Goal: Information Seeking & Learning: Understand process/instructions

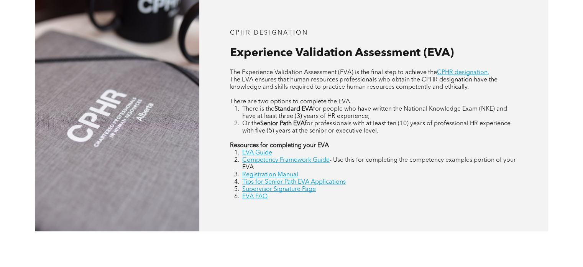
scroll to position [345, 0]
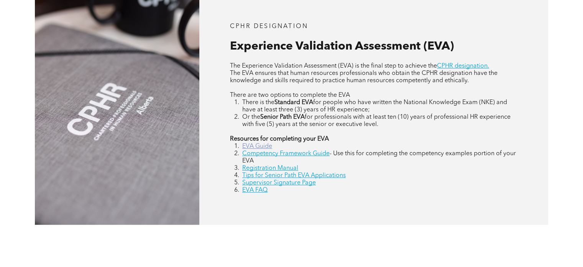
click at [260, 146] on link "EVA Guide" at bounding box center [257, 146] width 30 height 6
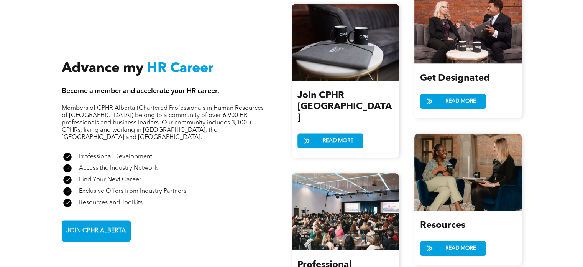
scroll to position [882, 0]
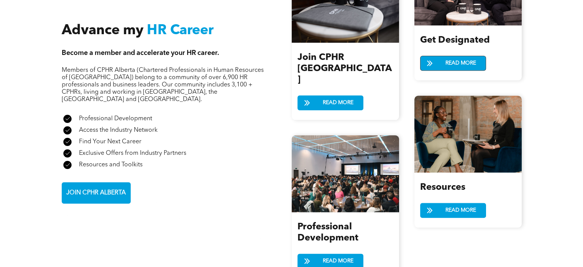
click at [452, 59] on span "READ MORE" at bounding box center [461, 63] width 36 height 14
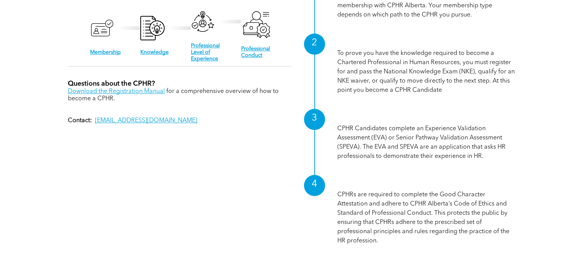
scroll to position [767, 0]
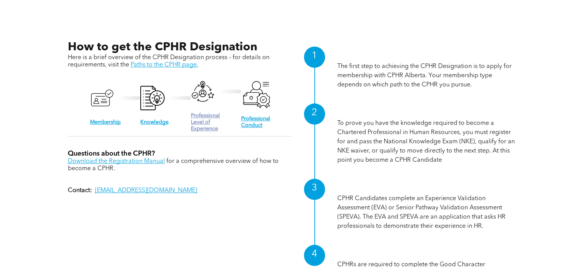
click at [197, 115] on link "Professional Level of Experience" at bounding box center [205, 122] width 29 height 18
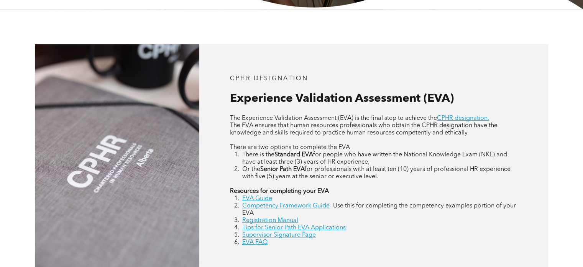
scroll to position [307, 0]
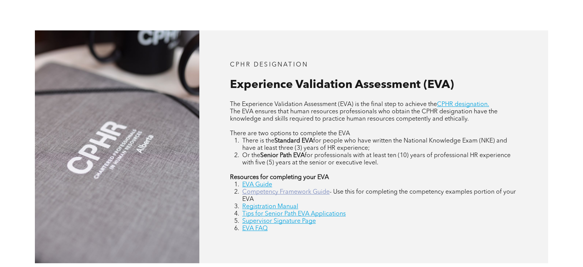
click at [269, 193] on link "Competency Framework Guide" at bounding box center [285, 192] width 87 height 6
click at [274, 208] on link "Registration Manual" at bounding box center [270, 206] width 56 height 6
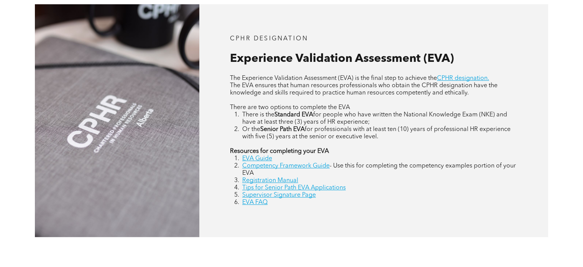
scroll to position [345, 0]
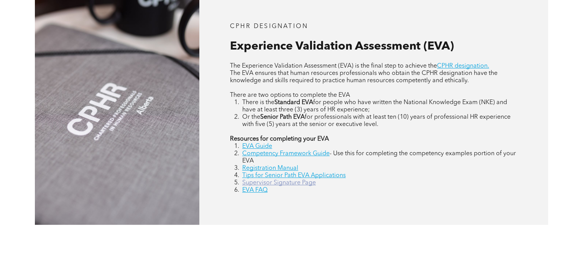
click at [296, 182] on link "Supervisor Signature Page" at bounding box center [279, 182] width 74 height 6
click at [251, 193] on link "EVA FAQ" at bounding box center [254, 190] width 25 height 6
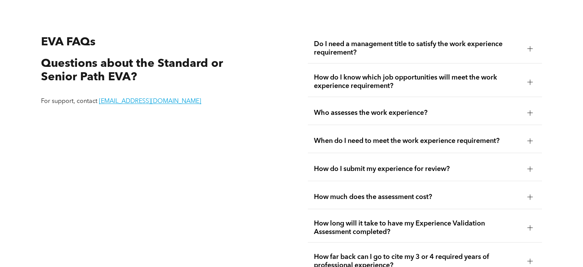
scroll to position [1350, 0]
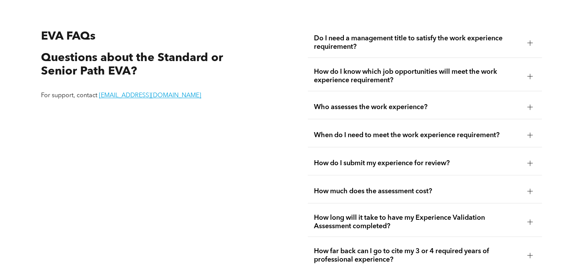
click at [437, 46] on span "Do I need a management title to satisfy the work experience requirement?" at bounding box center [417, 42] width 207 height 17
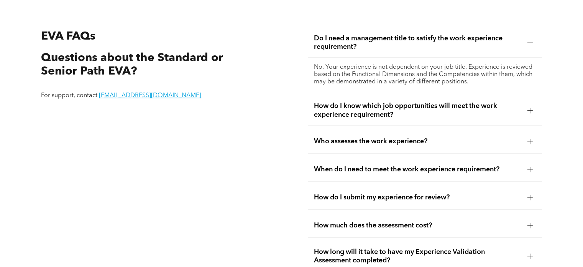
click at [397, 109] on span "How do I know which job opportunities will meet the work experience requirement?" at bounding box center [417, 110] width 207 height 17
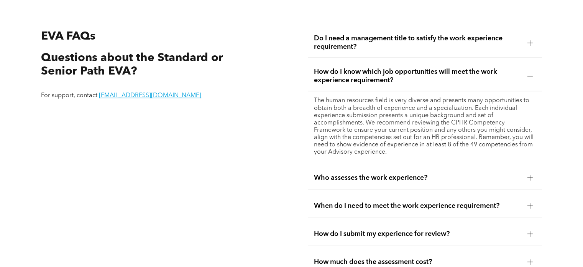
click at [527, 176] on div at bounding box center [531, 177] width 12 height 12
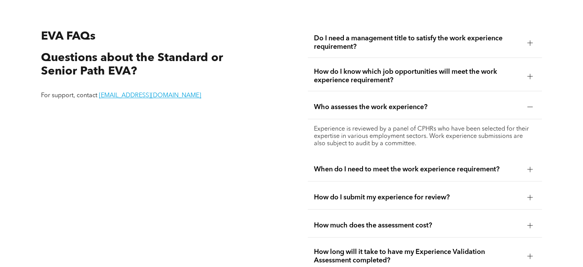
click at [515, 167] on span "When do I need to meet the work experience requirement?" at bounding box center [417, 169] width 207 height 8
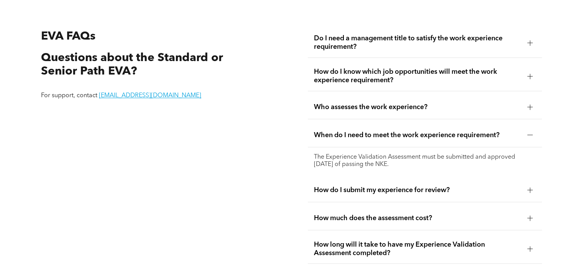
click at [528, 190] on div at bounding box center [530, 189] width 5 height 0
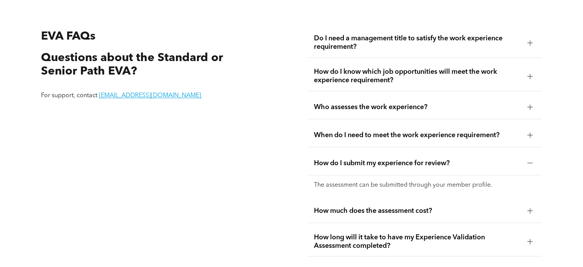
click at [527, 211] on div at bounding box center [531, 210] width 12 height 12
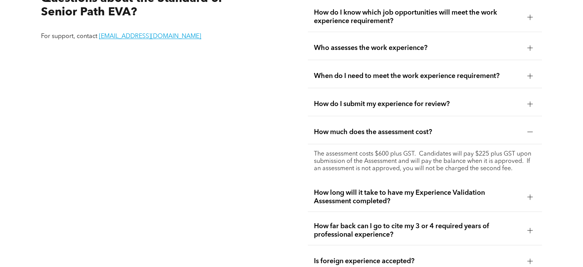
scroll to position [1427, 0]
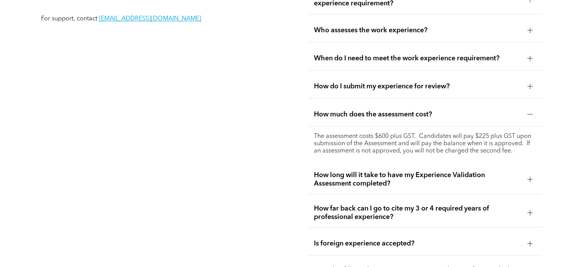
click at [530, 179] on div at bounding box center [530, 178] width 0 height 5
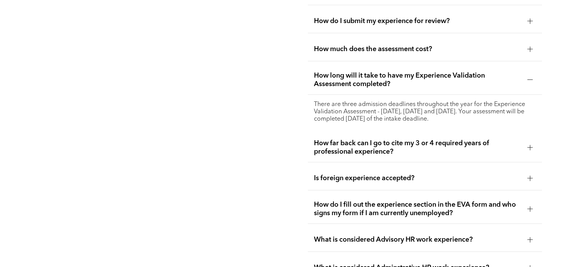
scroll to position [1503, 0]
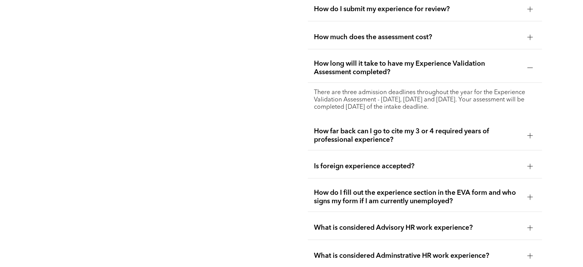
click at [531, 197] on div at bounding box center [530, 197] width 5 height 0
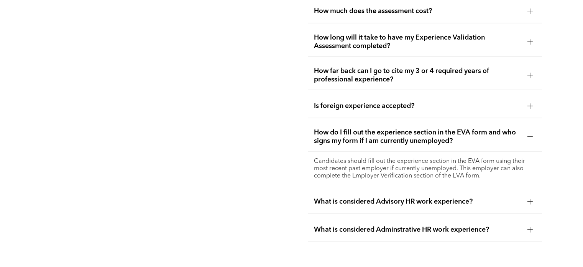
scroll to position [1542, 0]
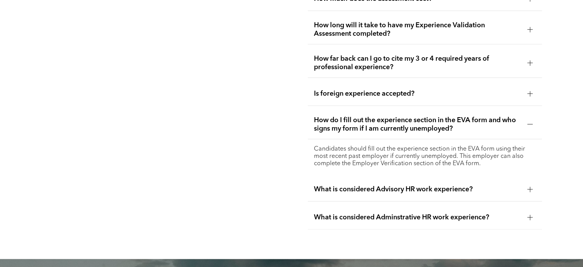
click at [528, 191] on div at bounding box center [531, 189] width 12 height 12
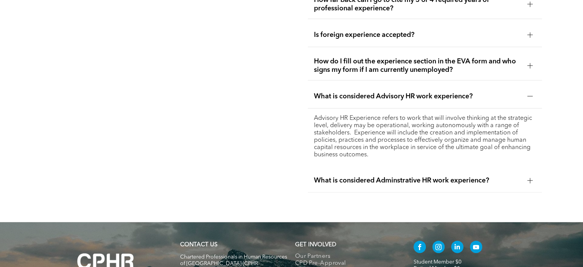
scroll to position [1619, 0]
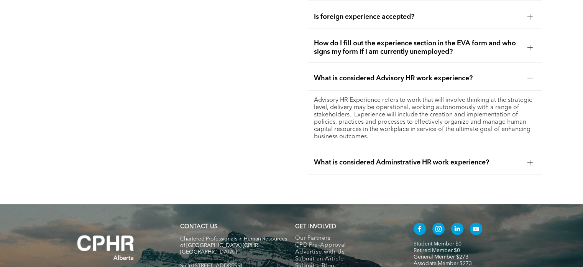
click at [528, 165] on div at bounding box center [531, 162] width 12 height 12
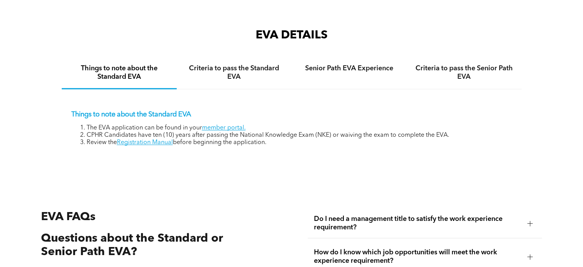
scroll to position [1197, 0]
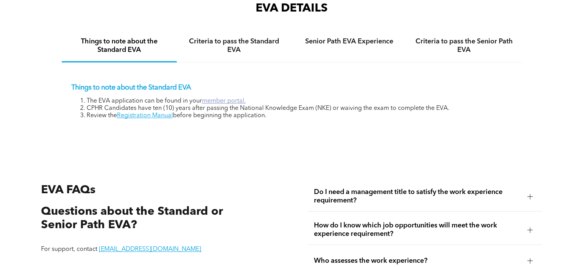
click at [213, 102] on link "member portal." at bounding box center [224, 101] width 44 height 6
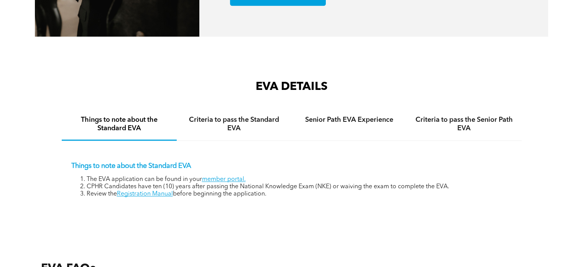
scroll to position [1043, 0]
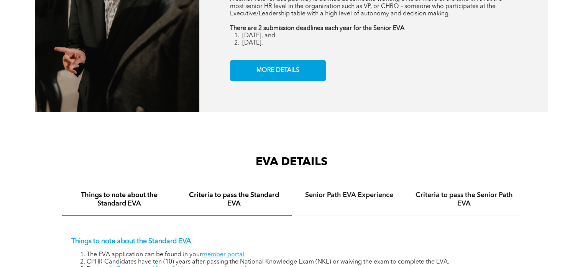
click at [243, 201] on h4 "Criteria to pass the Standard EVA" at bounding box center [234, 199] width 101 height 17
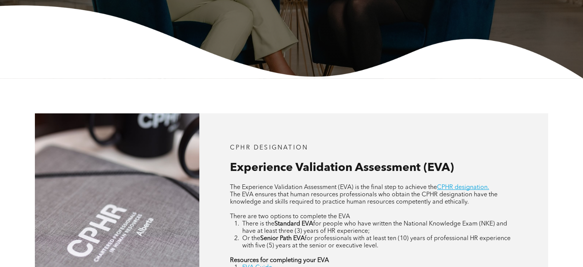
scroll to position [161, 0]
